Goal: Task Accomplishment & Management: Manage account settings

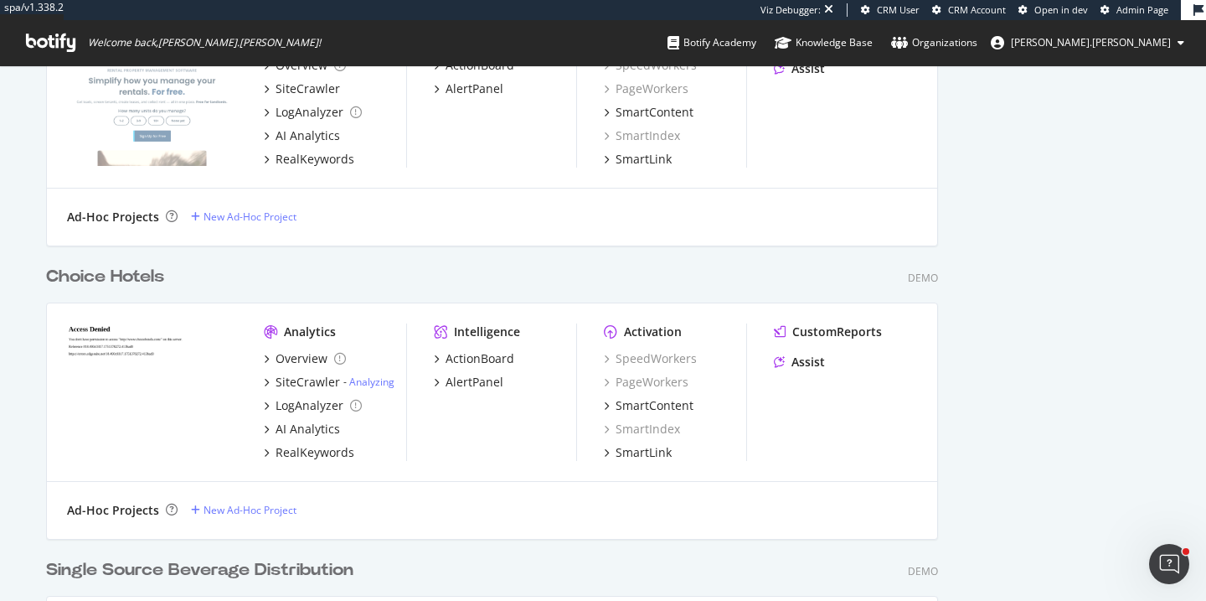
scroll to position [1187, 0]
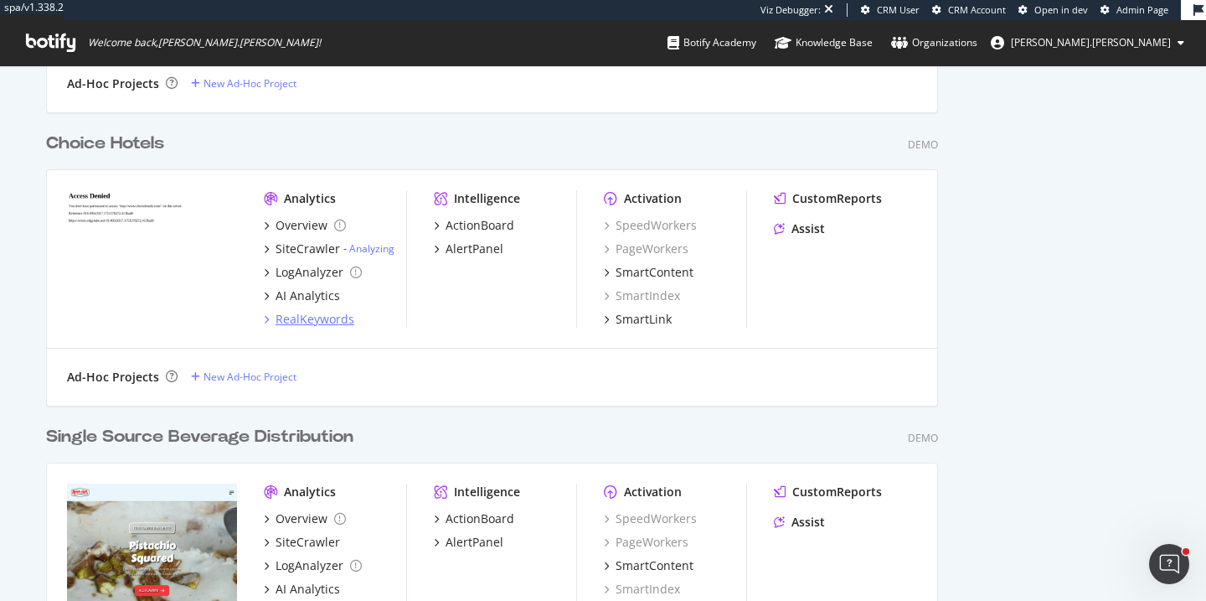
click at [316, 314] on div "RealKeywords" at bounding box center [315, 319] width 79 height 17
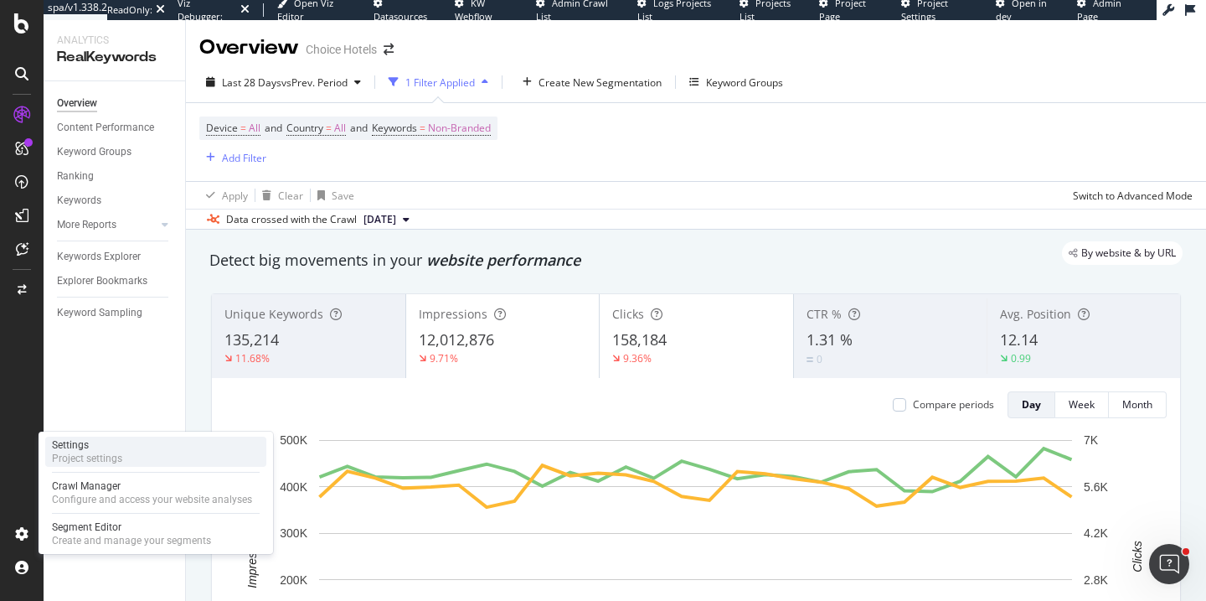
click at [68, 465] on div "Settings Project settings" at bounding box center [155, 451] width 221 height 30
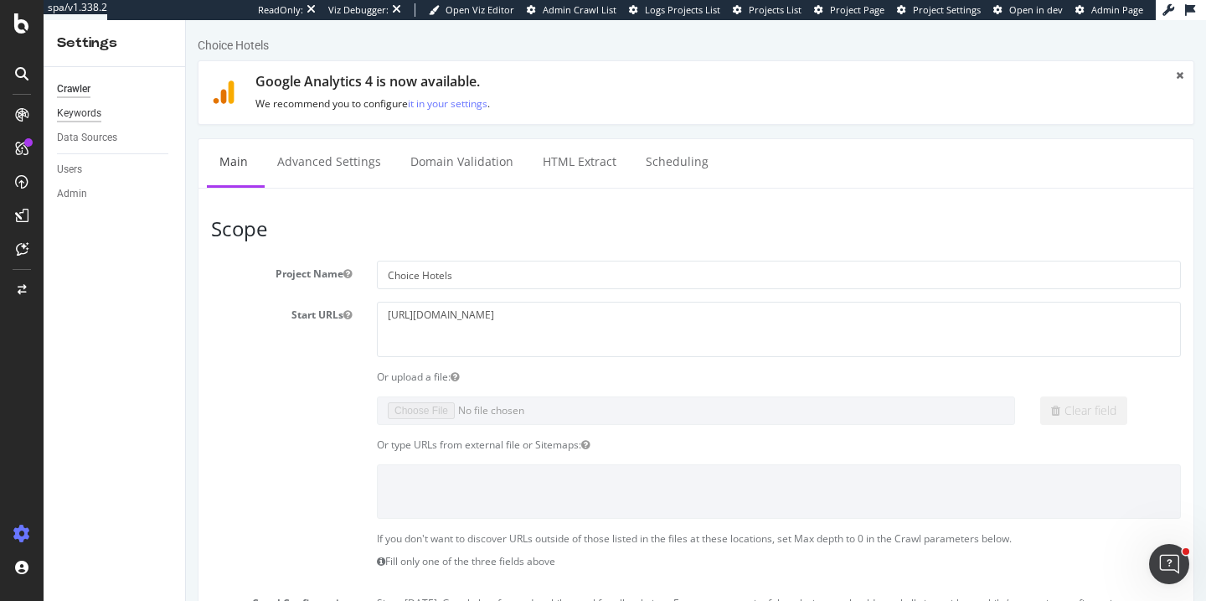
click at [85, 117] on div "Keywords" at bounding box center [79, 114] width 44 height 18
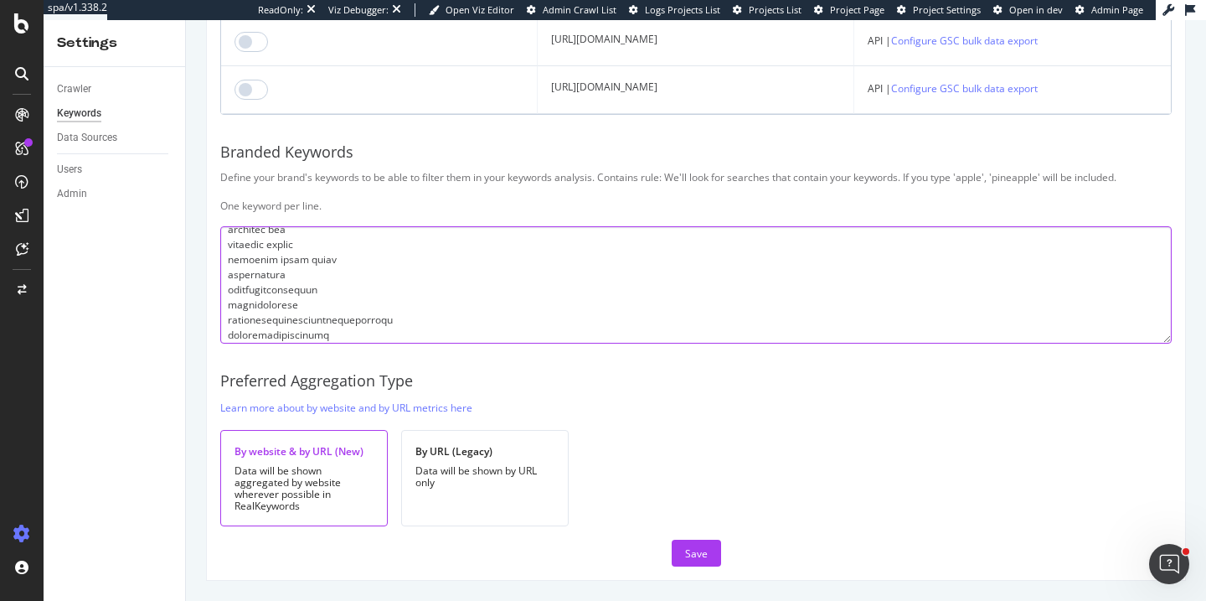
scroll to position [10853, 0]
drag, startPoint x: 226, startPoint y: 245, endPoint x: 361, endPoint y: 330, distance: 159.7
click at [361, 329] on textarea at bounding box center [696, 284] width 952 height 117
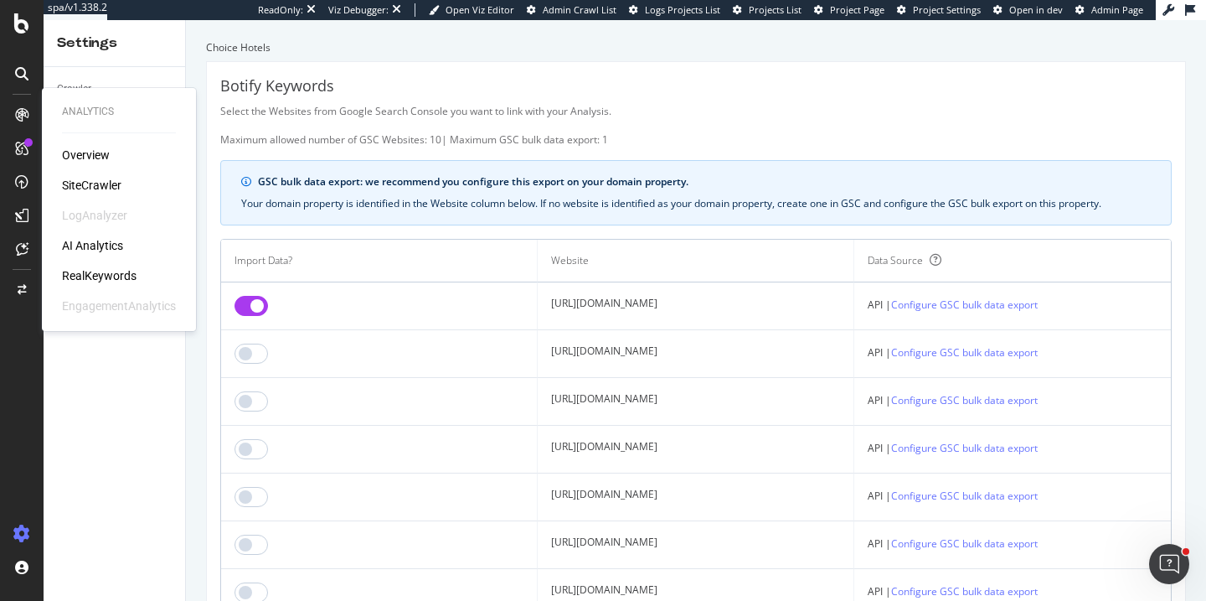
click at [102, 272] on div "RealKeywords" at bounding box center [99, 275] width 75 height 17
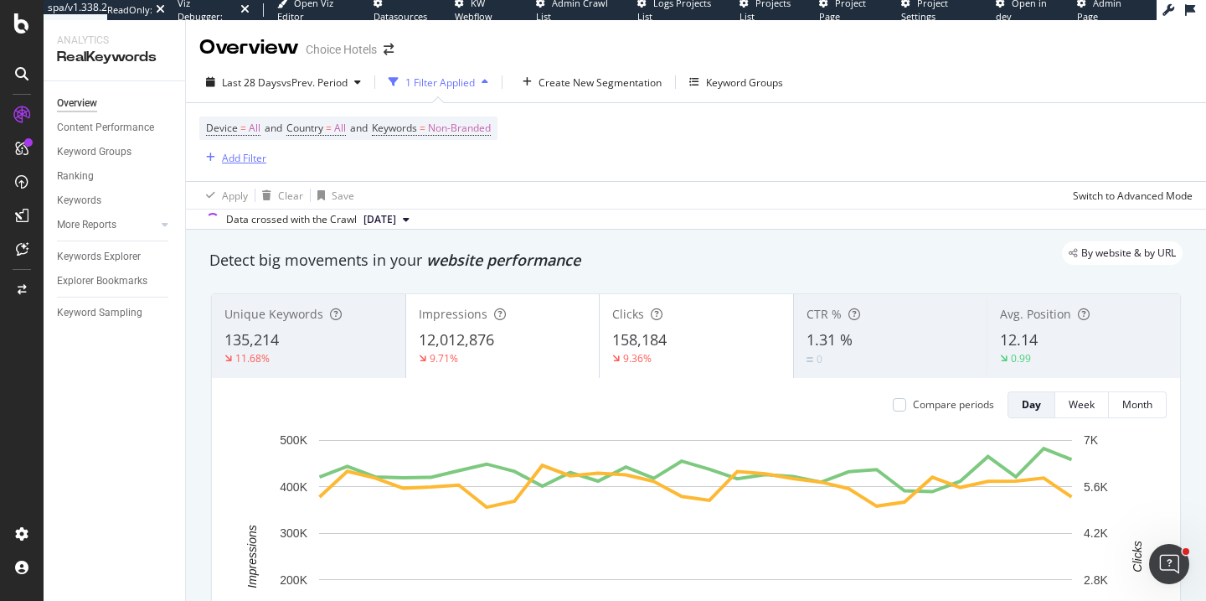
click at [240, 163] on div "Add Filter" at bounding box center [244, 158] width 44 height 14
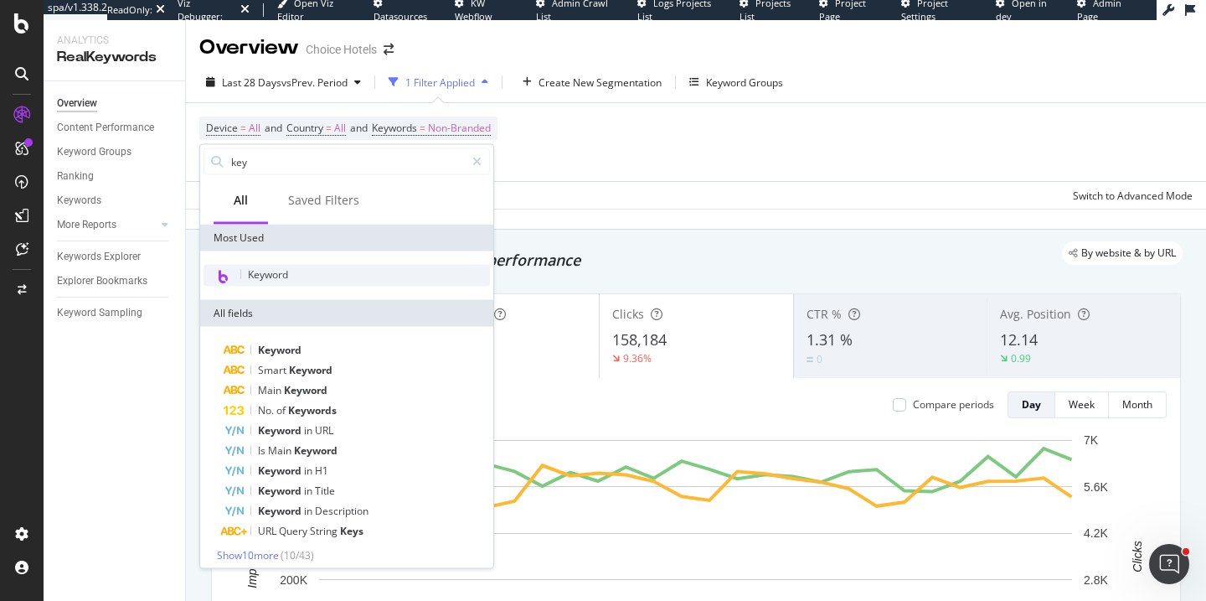
type input "key"
click at [268, 276] on span "Keyword" at bounding box center [268, 274] width 40 height 14
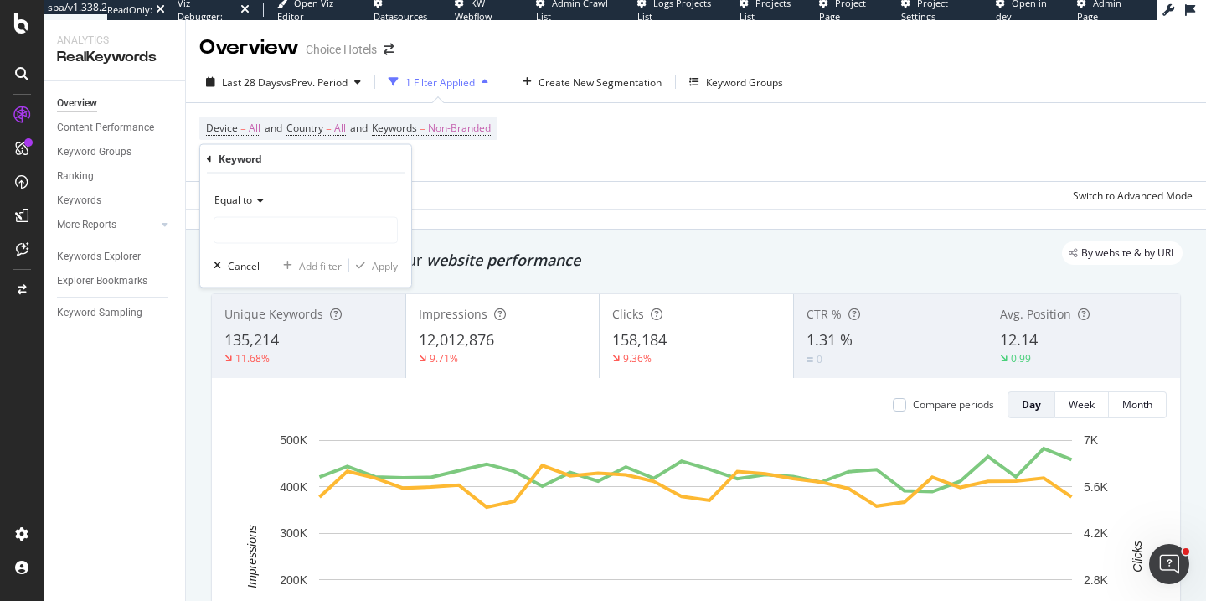
click at [242, 201] on span "Equal to" at bounding box center [233, 200] width 38 height 14
